Goal: Transaction & Acquisition: Download file/media

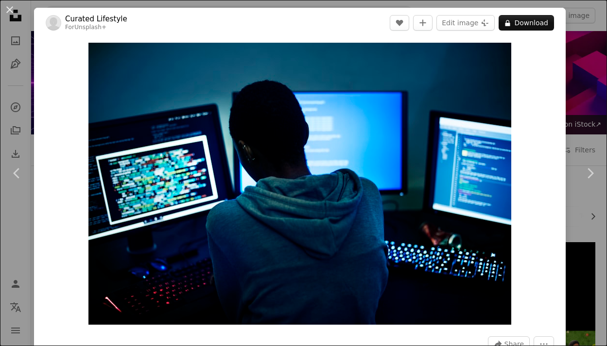
scroll to position [535, 0]
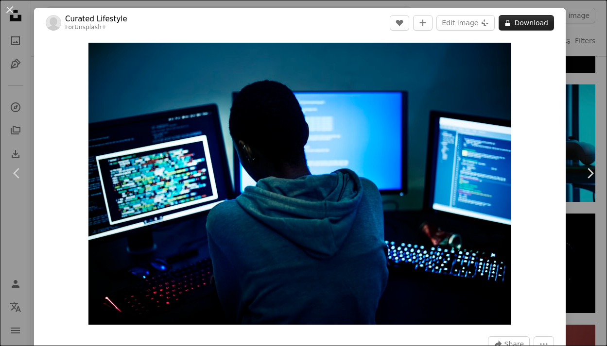
click at [520, 23] on button "A lock Download" at bounding box center [525, 23] width 55 height 16
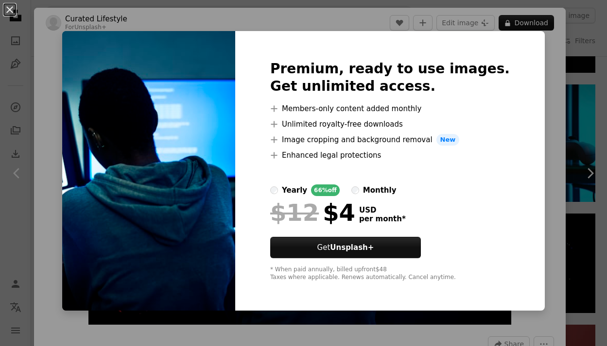
click at [542, 89] on div "An X shape Premium, ready to use images. Get unlimited access. A plus sign Memb…" at bounding box center [303, 173] width 607 height 346
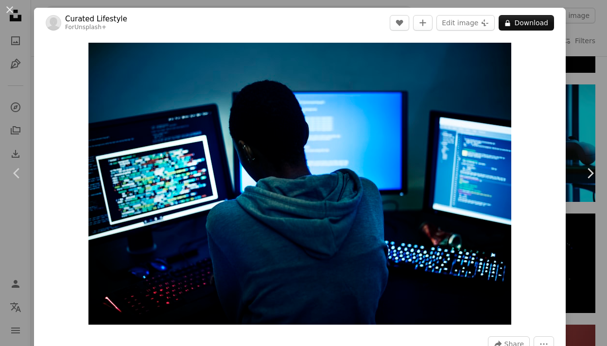
click at [591, 31] on div "An X shape Chevron left Chevron right Curated Lifestyle For Unsplash+ A heart A…" at bounding box center [303, 173] width 607 height 346
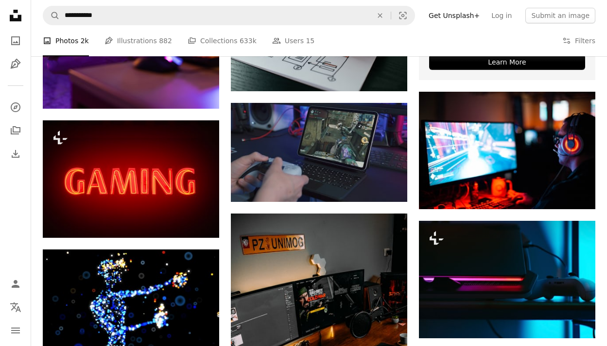
scroll to position [399, 0]
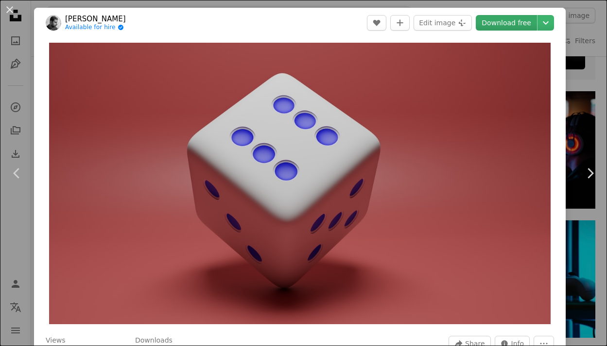
click at [508, 23] on link "Download free" at bounding box center [505, 23] width 61 height 16
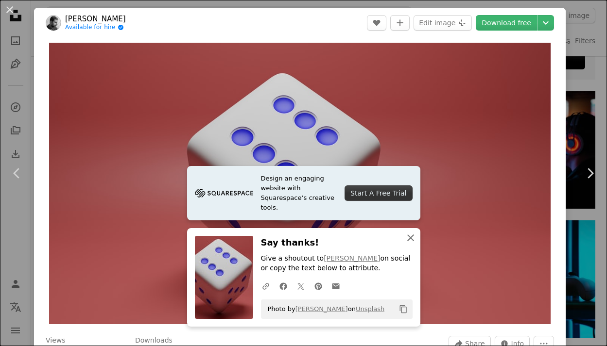
click at [410, 238] on icon "An X shape" at bounding box center [411, 238] width 12 height 12
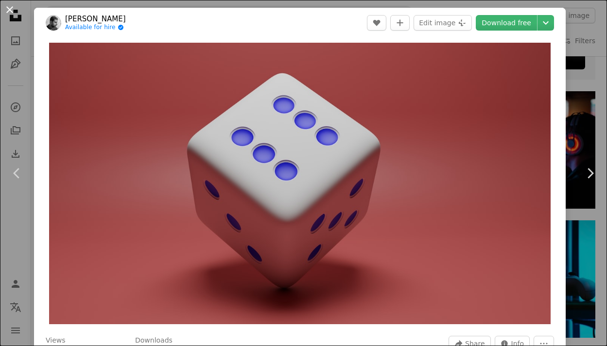
click at [10, 10] on button "An X shape" at bounding box center [10, 10] width 12 height 12
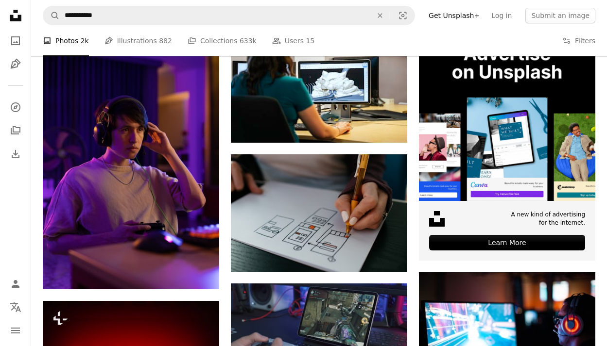
scroll to position [274, 0]
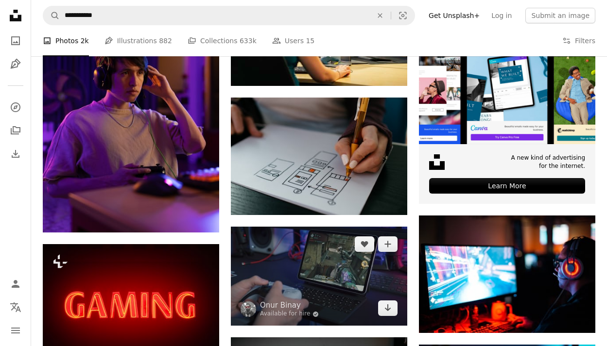
click at [362, 227] on img at bounding box center [319, 276] width 176 height 99
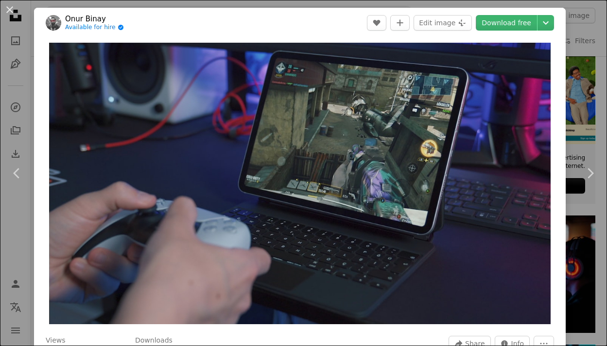
click at [570, 55] on div "An X shape Chevron left Chevron right Onur Binay Available for hire A checkmark…" at bounding box center [303, 173] width 607 height 346
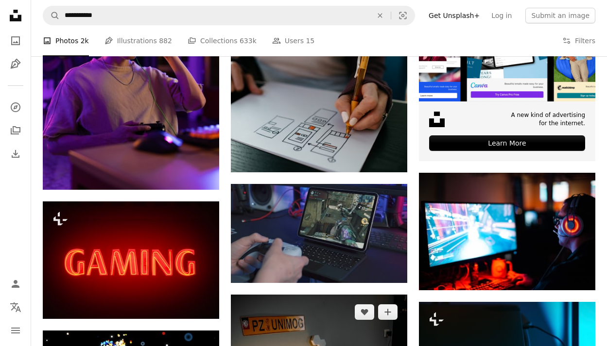
scroll to position [336, 0]
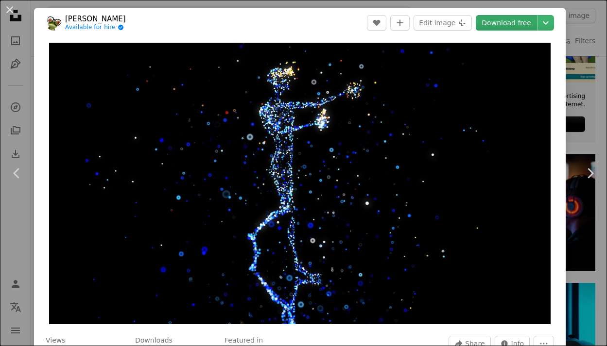
click at [512, 23] on link "Download free" at bounding box center [505, 23] width 61 height 16
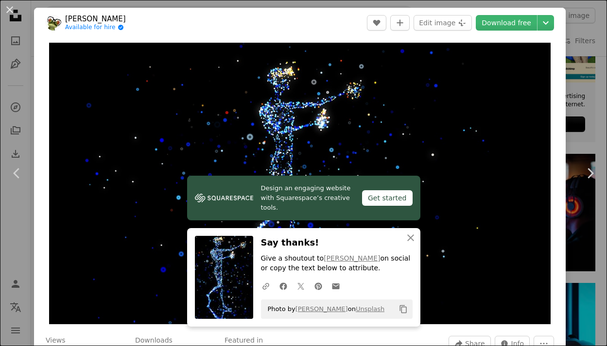
click at [584, 82] on div "An X shape Chevron left Chevron right [PERSON_NAME] Available for hire A checkm…" at bounding box center [303, 173] width 607 height 346
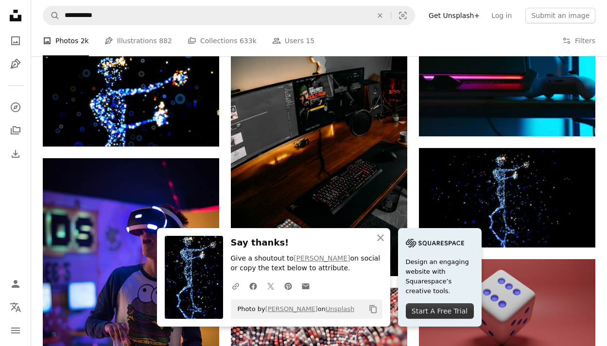
scroll to position [601, 0]
